Goal: Transaction & Acquisition: Purchase product/service

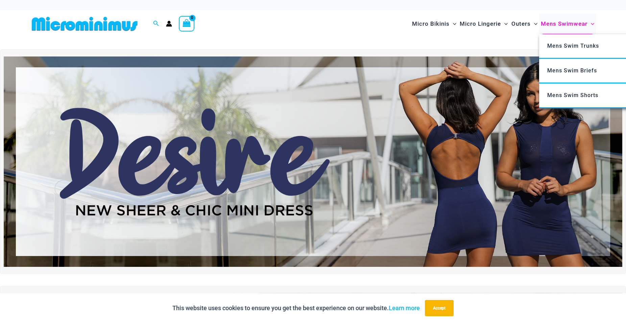
click at [567, 24] on span "Mens Swimwear" at bounding box center [564, 23] width 47 height 17
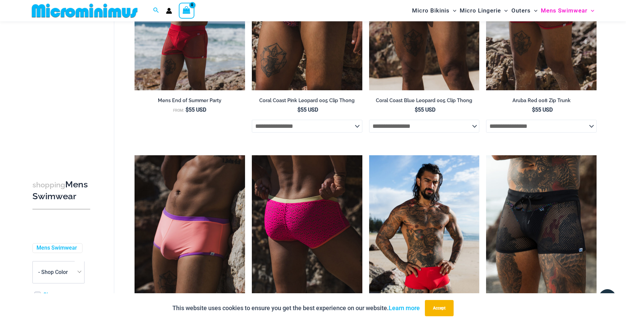
scroll to position [373, 0]
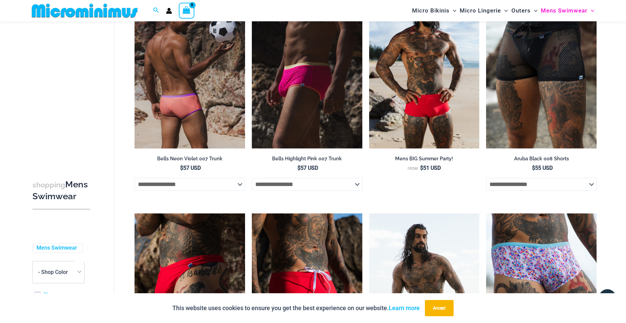
click at [134, 178] on select "**********" at bounding box center [189, 184] width 110 height 13
click at [240, 185] on select "**********" at bounding box center [189, 184] width 110 height 13
click at [201, 83] on img at bounding box center [189, 66] width 110 height 166
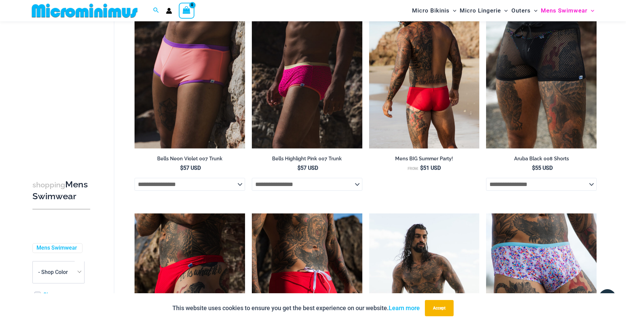
click at [436, 92] on img at bounding box center [424, 66] width 110 height 166
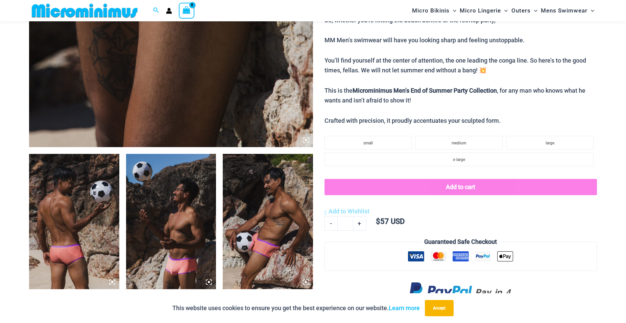
scroll to position [513, 0]
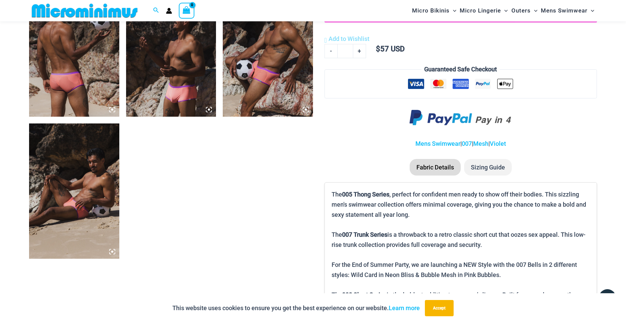
click at [491, 168] on li "Sizing Guide" at bounding box center [488, 167] width 48 height 17
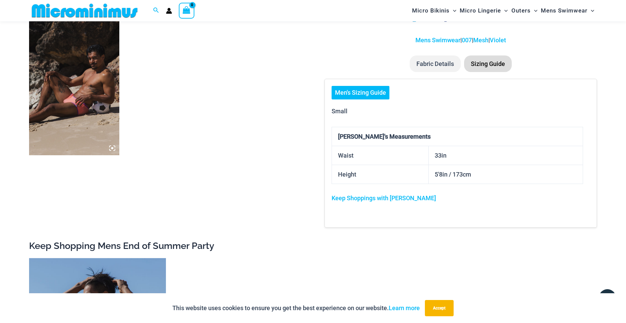
scroll to position [478, 0]
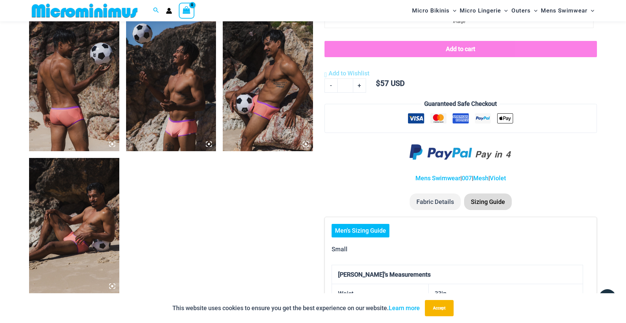
click at [174, 130] on img at bounding box center [171, 83] width 90 height 135
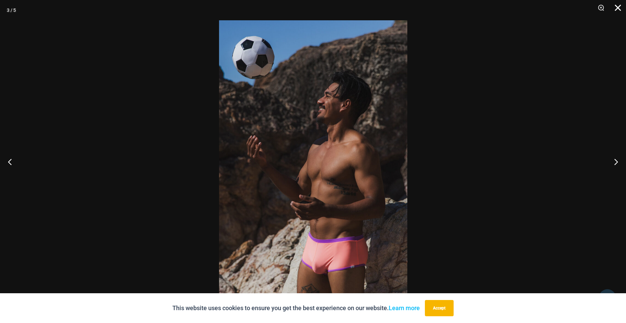
click at [617, 7] on button "Close" at bounding box center [615, 10] width 17 height 20
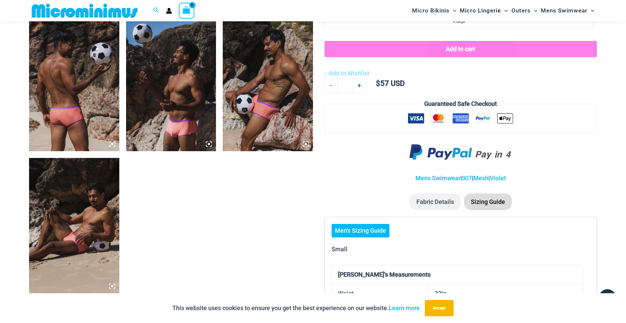
click at [261, 112] on img at bounding box center [268, 83] width 90 height 135
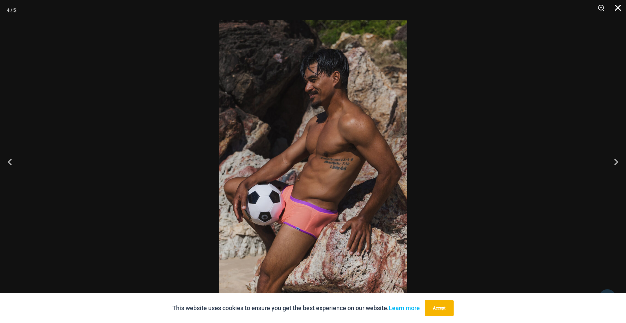
click at [616, 8] on button "Close" at bounding box center [615, 10] width 17 height 20
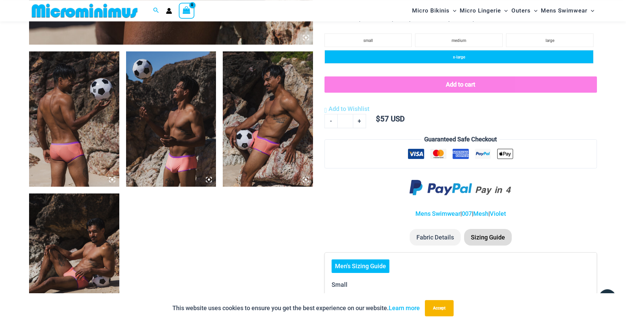
scroll to position [513, 0]
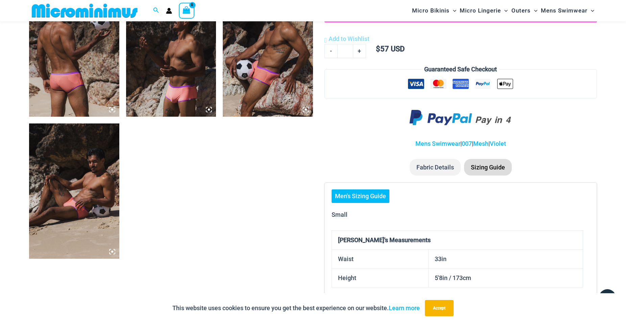
click at [440, 170] on li "Fabric Details" at bounding box center [435, 167] width 51 height 17
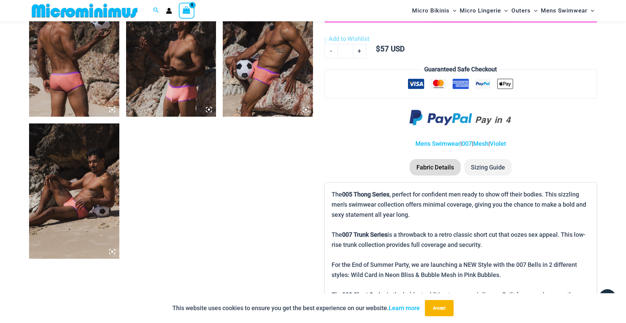
click at [481, 169] on li "Sizing Guide" at bounding box center [488, 167] width 48 height 17
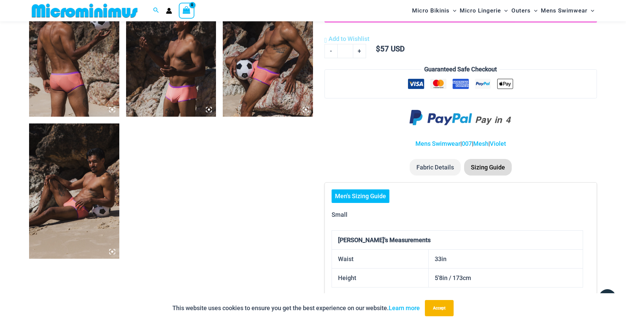
scroll to position [616, 0]
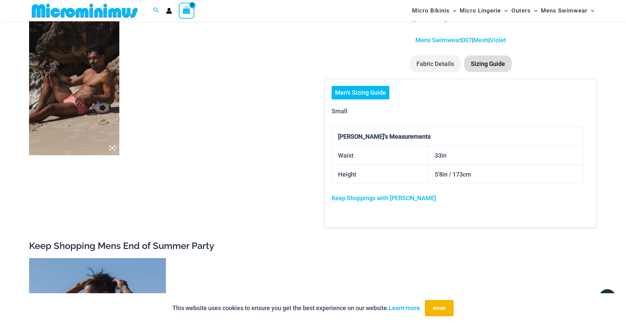
click at [376, 96] on link "Men's Sizing Guide" at bounding box center [360, 93] width 58 height 14
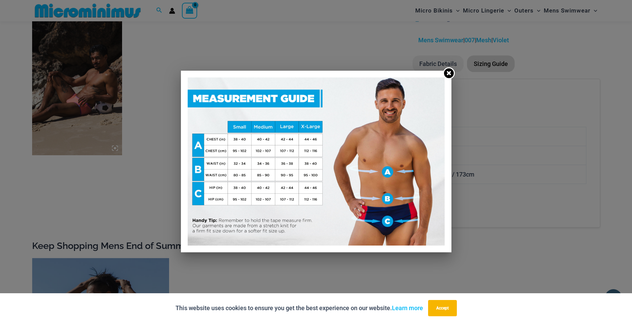
click at [450, 71] on icon at bounding box center [448, 73] width 4 height 4
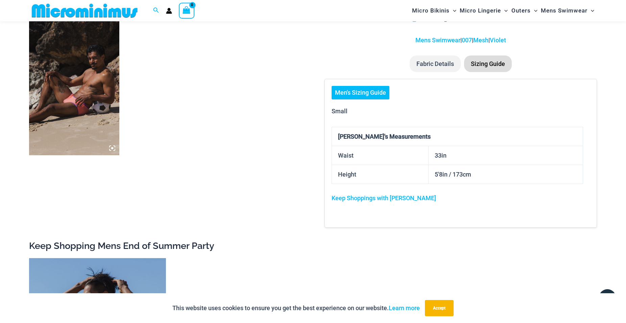
click at [373, 94] on link "Men's Sizing Guide" at bounding box center [360, 93] width 58 height 14
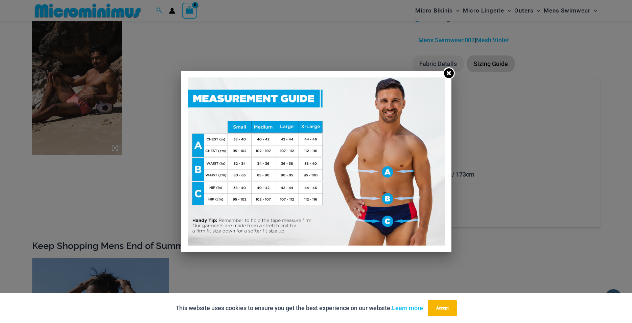
click at [448, 73] on icon at bounding box center [448, 73] width 4 height 4
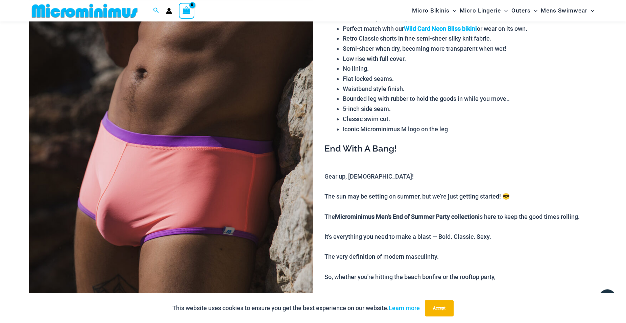
scroll to position [65, 0]
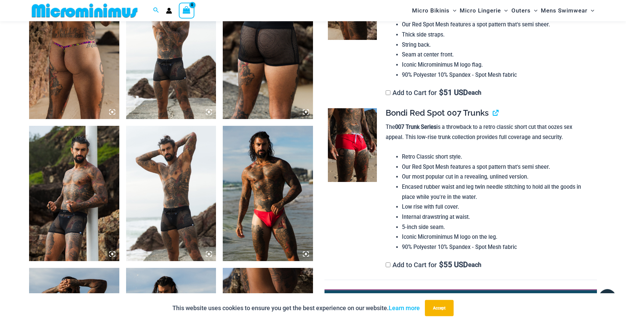
scroll to position [788, 0]
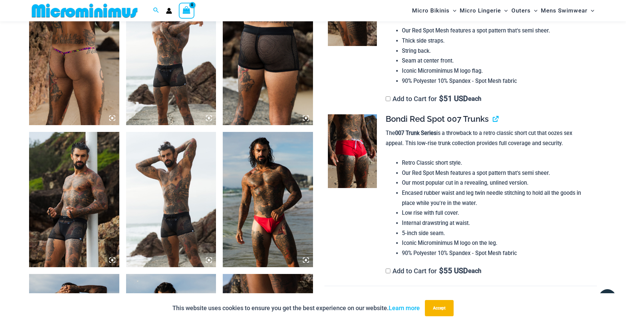
click at [348, 163] on img at bounding box center [352, 151] width 49 height 74
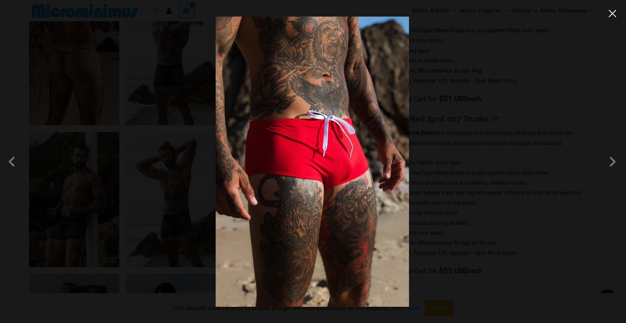
drag, startPoint x: 613, startPoint y: 14, endPoint x: 595, endPoint y: 25, distance: 21.4
click at [613, 14] on button "Close" at bounding box center [612, 13] width 10 height 10
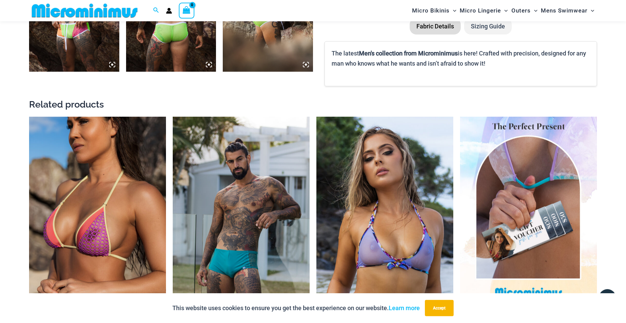
scroll to position [1133, 0]
